Goal: Information Seeking & Learning: Learn about a topic

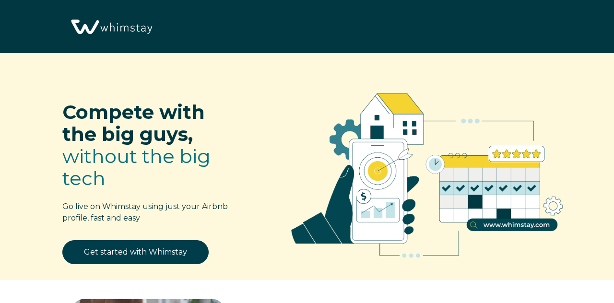
select select "US"
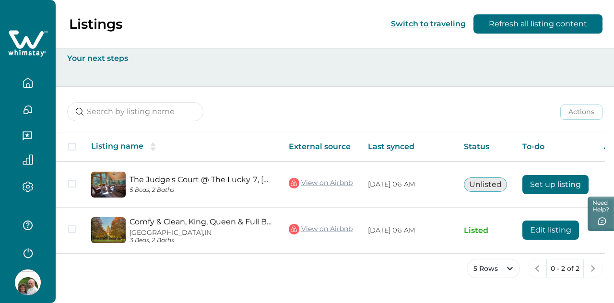
click at [74, 230] on span at bounding box center [72, 229] width 8 height 8
click at [133, 223] on link "Comfy & Clean, King, Queen & Full Beds, Go Irish!" at bounding box center [201, 221] width 144 height 9
